Goal: Navigation & Orientation: Find specific page/section

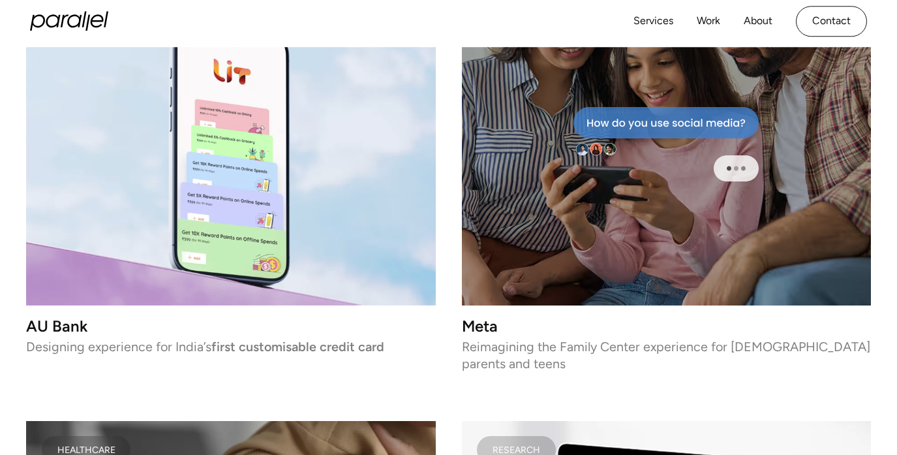
scroll to position [2684, 0]
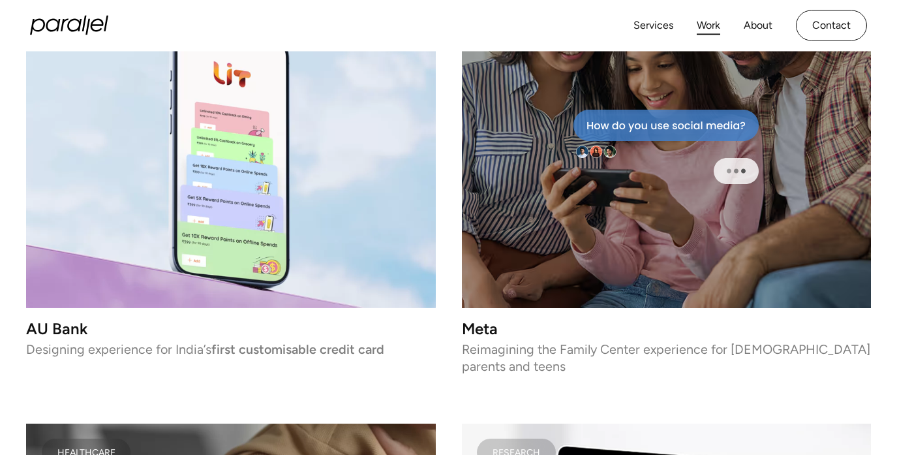
click at [711, 24] on link "Work" at bounding box center [708, 25] width 23 height 19
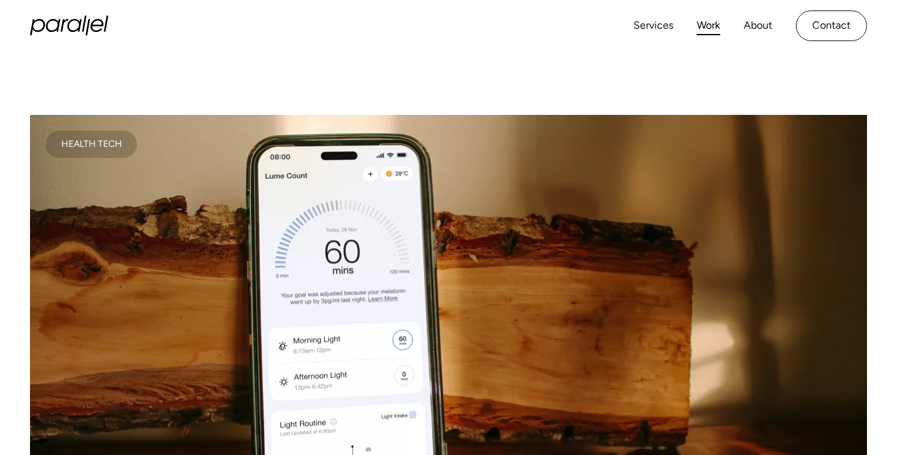
scroll to position [277, 0]
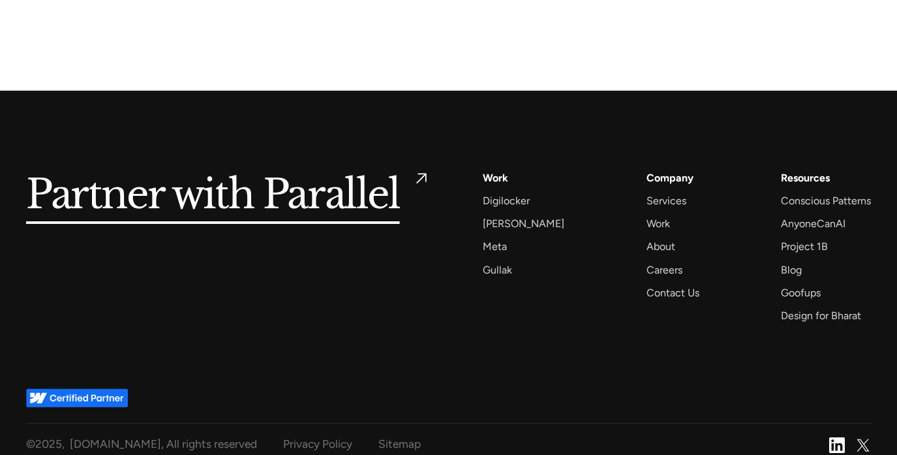
scroll to position [6584, 0]
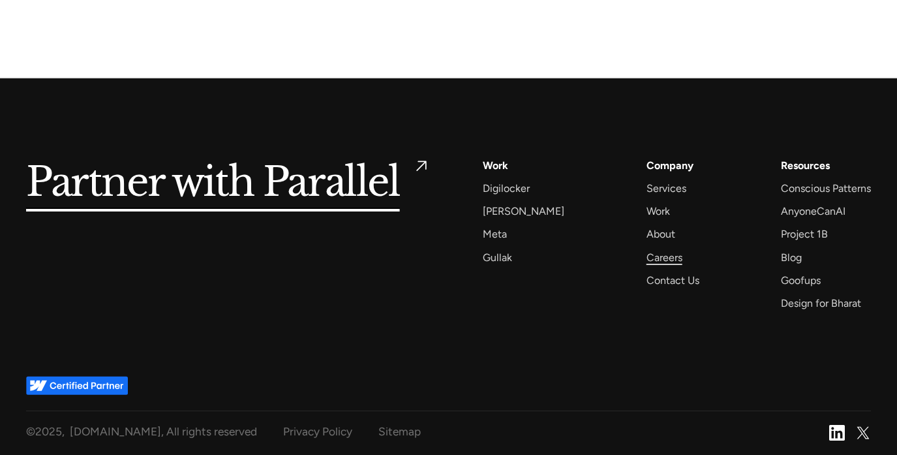
click at [652, 261] on div "Careers" at bounding box center [664, 257] width 36 height 18
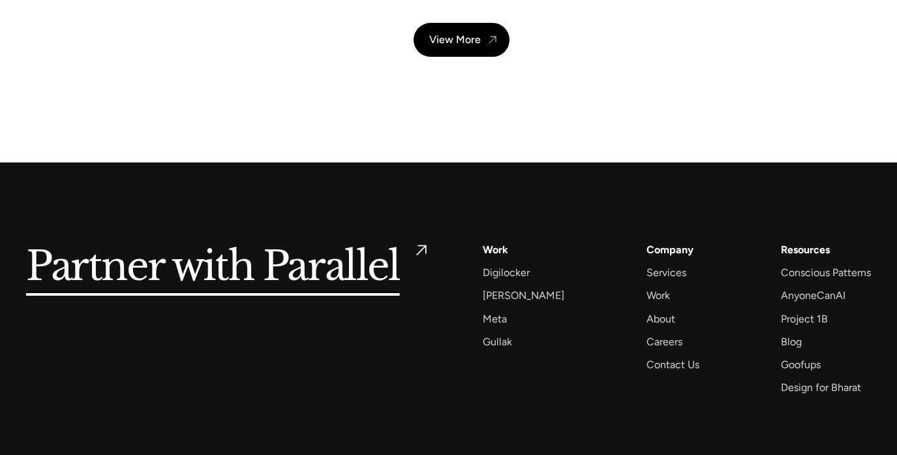
scroll to position [4728, 0]
